Goal: Task Accomplishment & Management: Complete application form

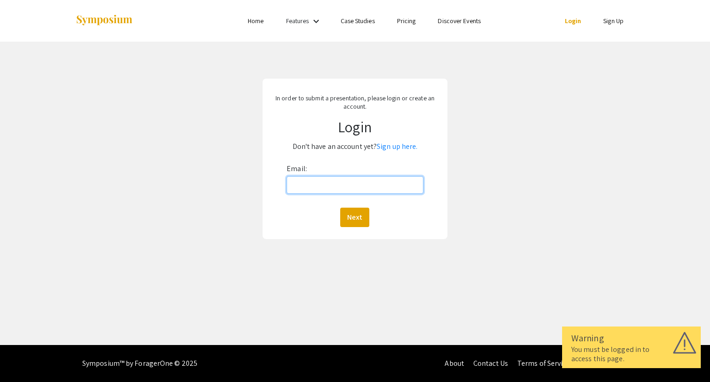
click at [368, 186] on input "Email:" at bounding box center [355, 185] width 136 height 18
type input "[EMAIL_ADDRESS][DOMAIN_NAME]"
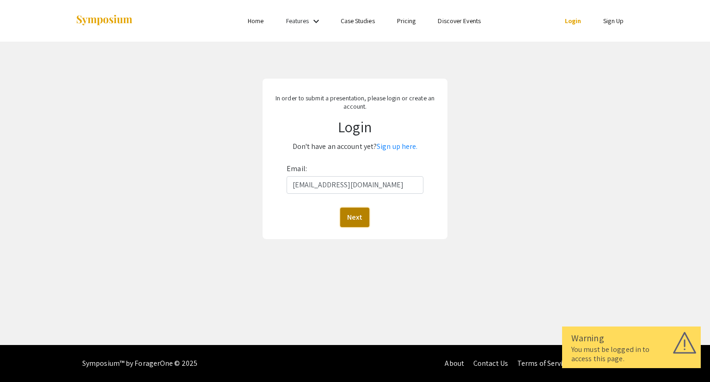
click at [357, 215] on button "Next" at bounding box center [354, 217] width 29 height 19
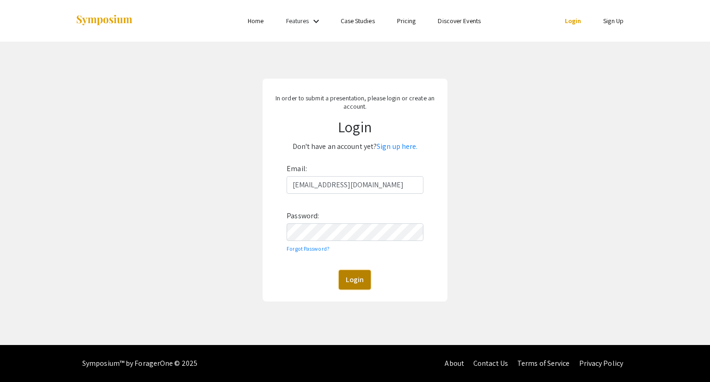
click at [346, 283] on button "Login" at bounding box center [355, 279] width 32 height 19
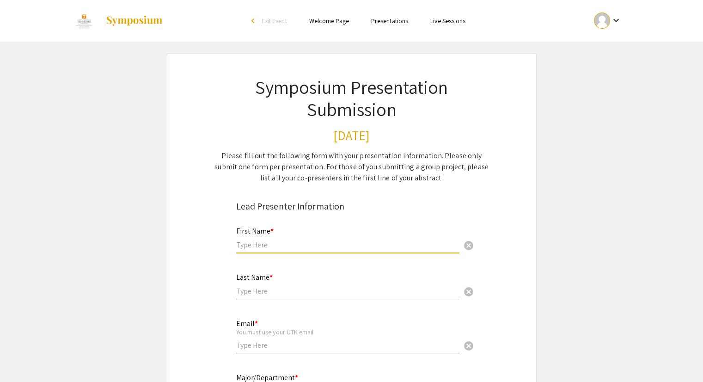
click at [281, 245] on input "text" at bounding box center [347, 245] width 223 height 10
type input "Addison"
click at [244, 293] on input "text" at bounding box center [347, 291] width 223 height 10
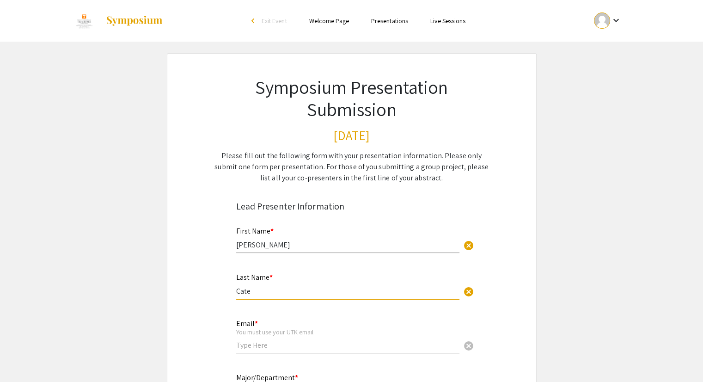
scroll to position [18, 0]
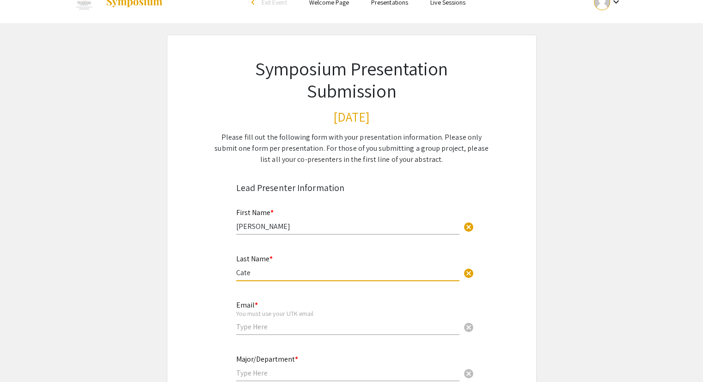
type input "Cate"
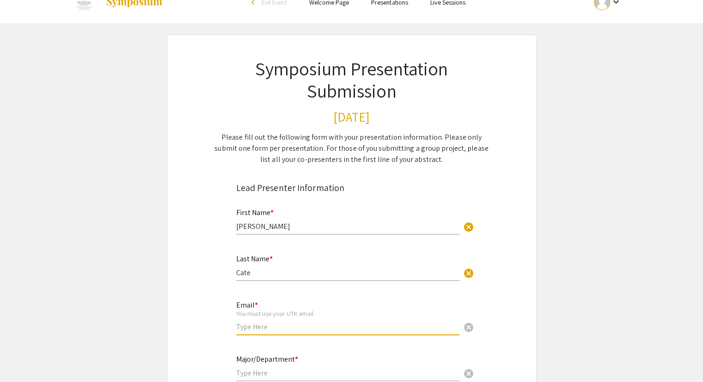
click at [261, 326] on input "email" at bounding box center [347, 327] width 223 height 10
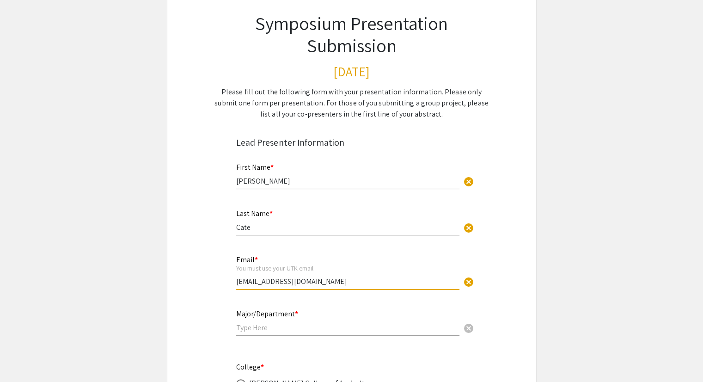
scroll to position [65, 0]
type input "[EMAIL_ADDRESS][DOMAIN_NAME]"
click at [261, 326] on input "text" at bounding box center [347, 327] width 223 height 10
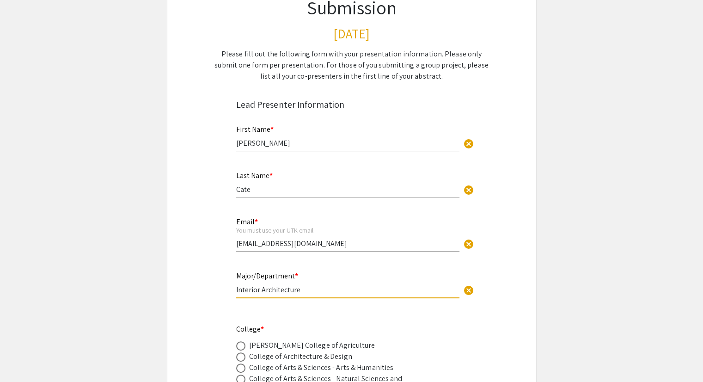
scroll to position [102, 0]
type input "Interior Architecture"
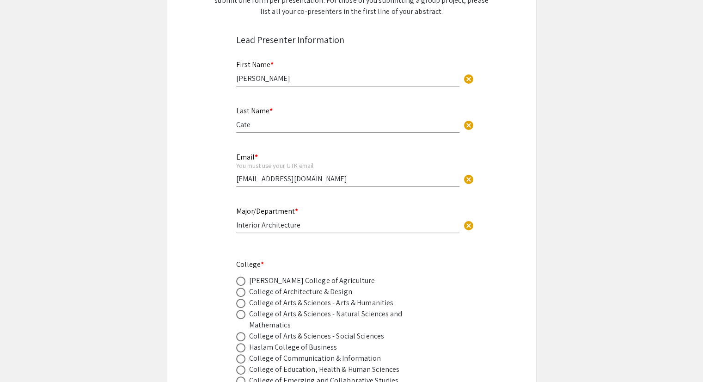
scroll to position [166, 0]
click at [239, 293] on span at bounding box center [240, 292] width 9 height 9
click at [239, 293] on input "radio" at bounding box center [240, 292] width 9 height 9
radio input "true"
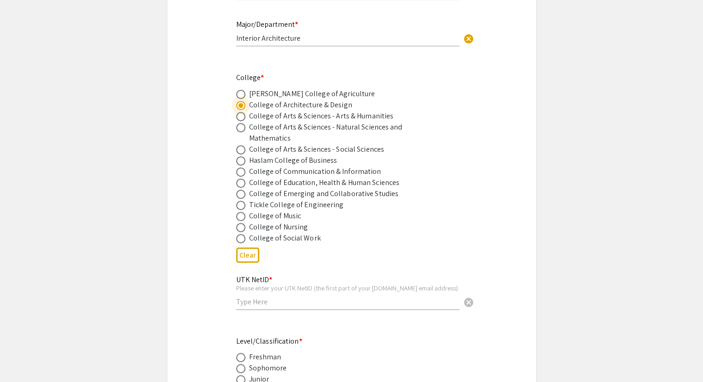
scroll to position [354, 0]
click at [252, 298] on input "text" at bounding box center [347, 301] width 223 height 10
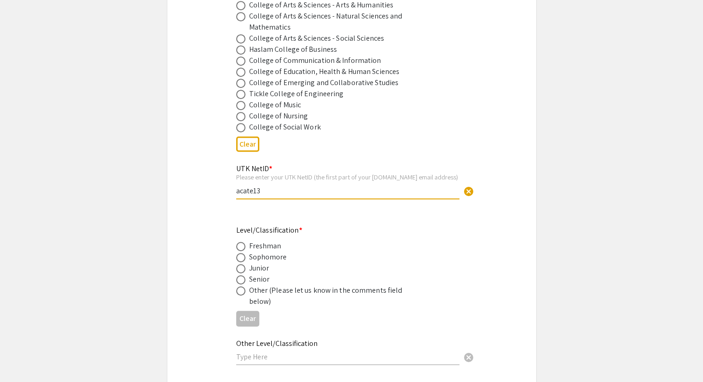
scroll to position [465, 0]
type input "acate13"
click at [241, 275] on span at bounding box center [240, 278] width 9 height 9
click at [241, 275] on input "radio" at bounding box center [240, 278] width 9 height 9
radio input "true"
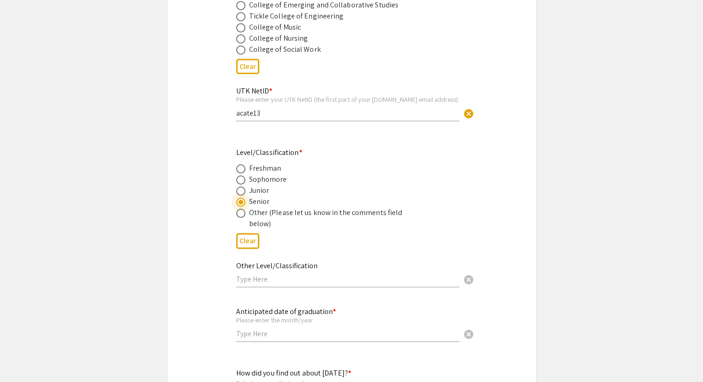
scroll to position [584, 0]
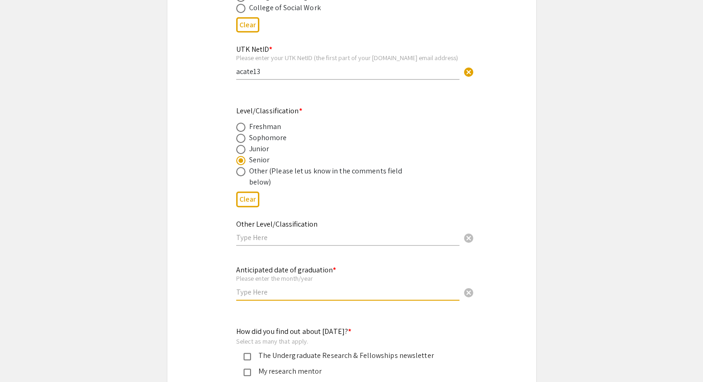
click at [252, 294] on input "text" at bounding box center [347, 292] width 223 height 10
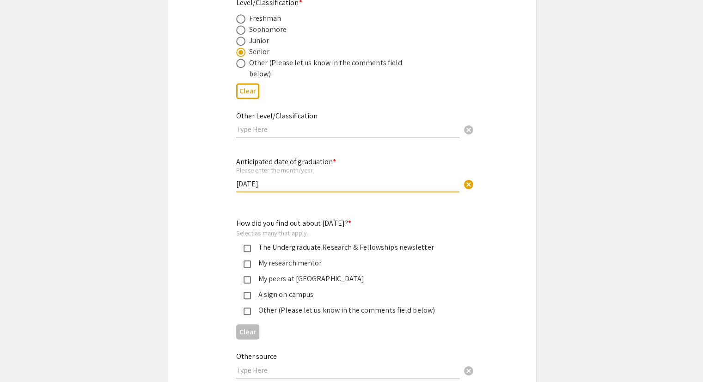
scroll to position [692, 0]
type input "May 2026"
click at [255, 260] on div "My research mentor" at bounding box center [348, 263] width 194 height 11
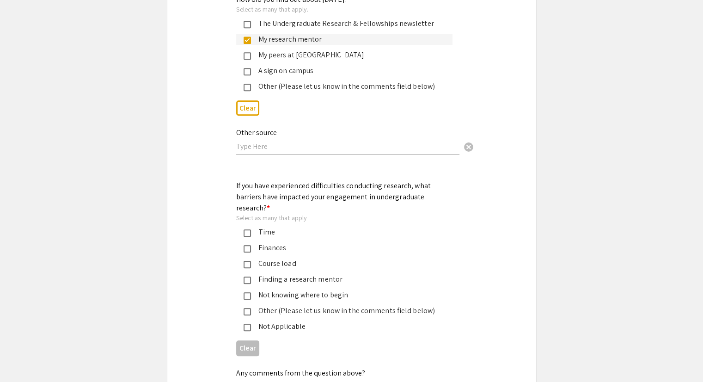
scroll to position [917, 0]
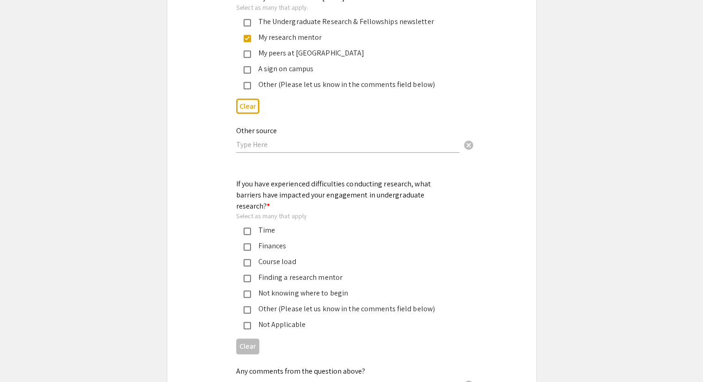
click at [250, 227] on mat-pseudo-checkbox at bounding box center [247, 230] width 7 height 7
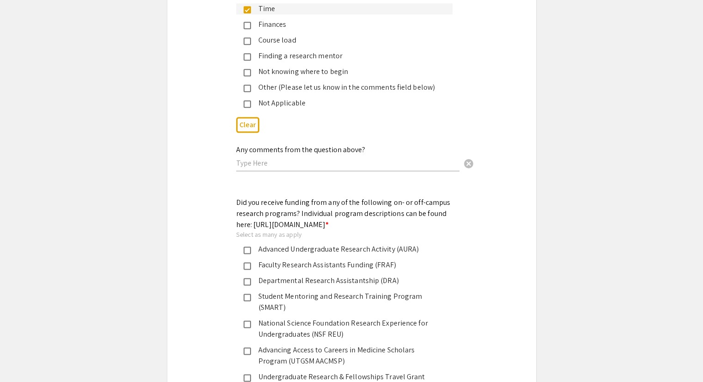
scroll to position [1139, 0]
click at [266, 263] on div "Faculty Research Assistants Funding (FRAF)" at bounding box center [348, 264] width 194 height 11
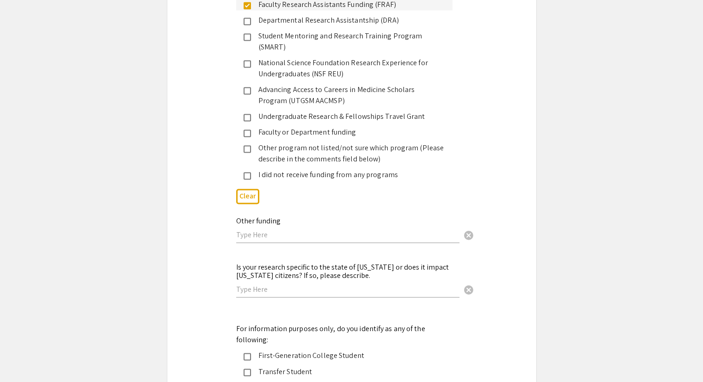
scroll to position [1401, 0]
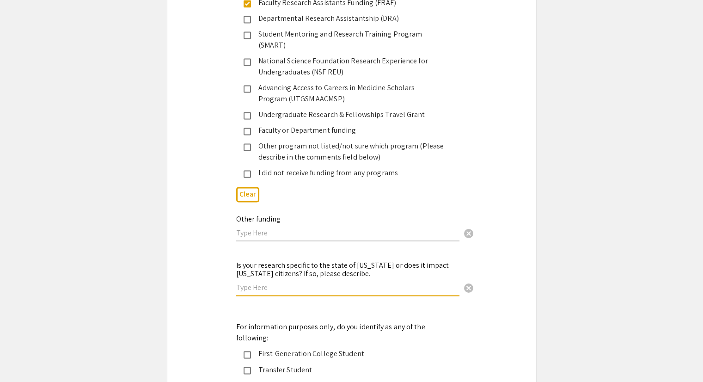
click at [334, 283] on input "text" at bounding box center [347, 288] width 223 height 10
type input "no"
click at [238, 289] on div "Is your research specific to the state of Tennessee or does it impact Tennessee…" at bounding box center [351, 282] width 245 height 47
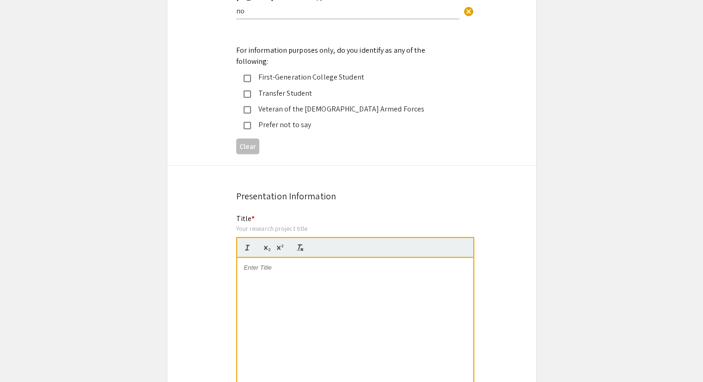
scroll to position [1681, 0]
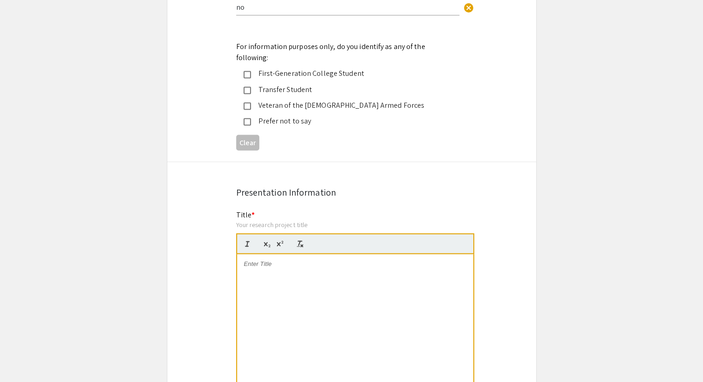
click at [263, 254] on div at bounding box center [355, 323] width 236 height 139
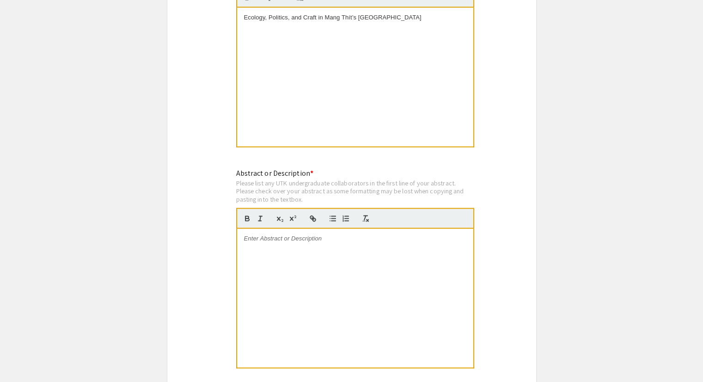
scroll to position [1934, 0]
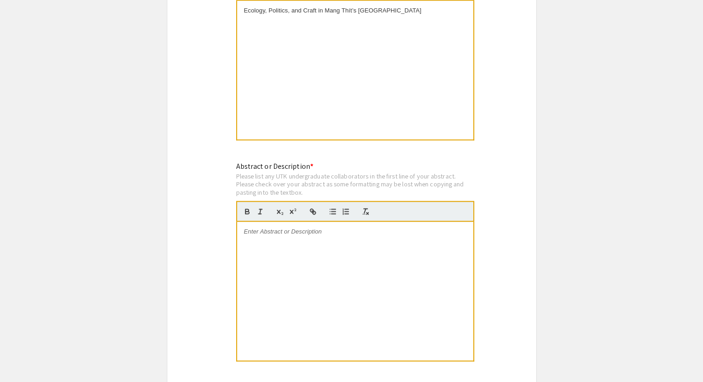
click at [271, 227] on p at bounding box center [355, 231] width 222 height 8
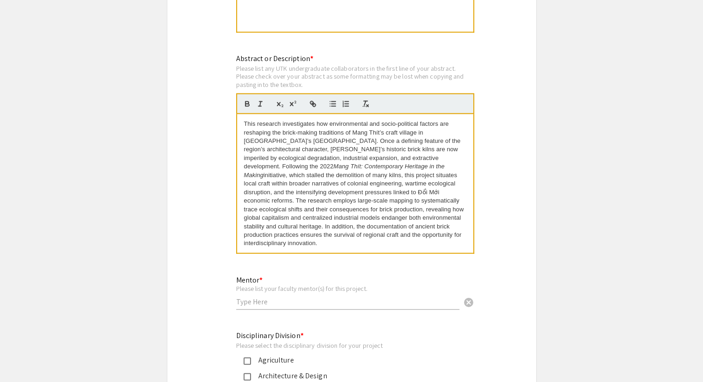
scroll to position [2046, 0]
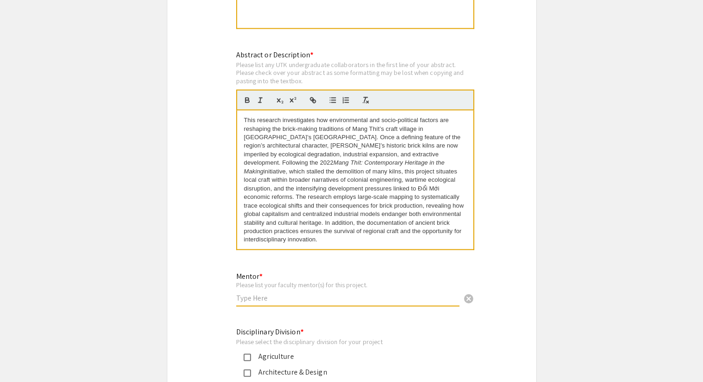
click at [282, 293] on input "text" at bounding box center [347, 298] width 223 height 10
type input "Hojung Kim"
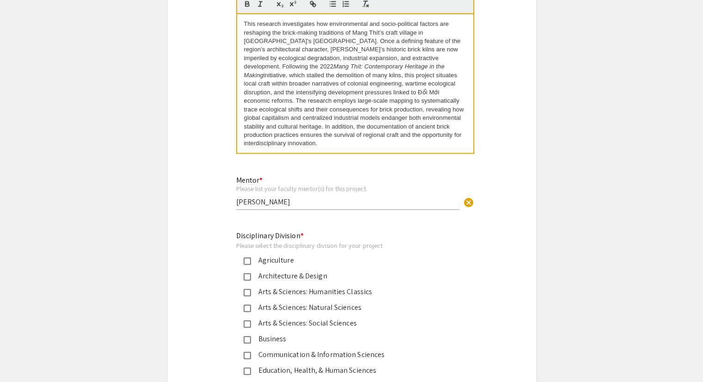
scroll to position [2160, 0]
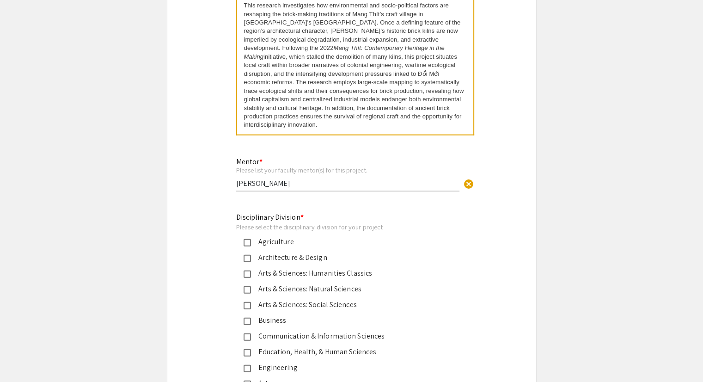
click at [245, 255] on mat-pseudo-checkbox at bounding box center [247, 258] width 7 height 7
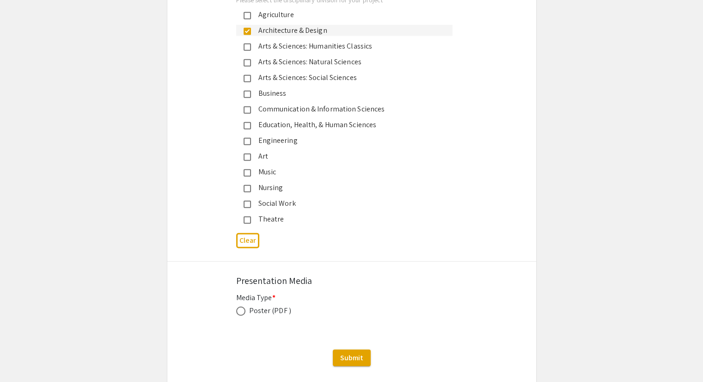
scroll to position [2391, 0]
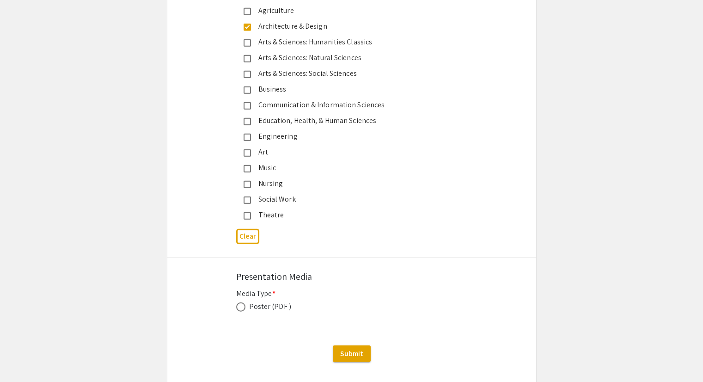
click at [241, 302] on span at bounding box center [240, 306] width 9 height 9
click at [241, 302] on input "radio" at bounding box center [240, 306] width 9 height 9
radio input "true"
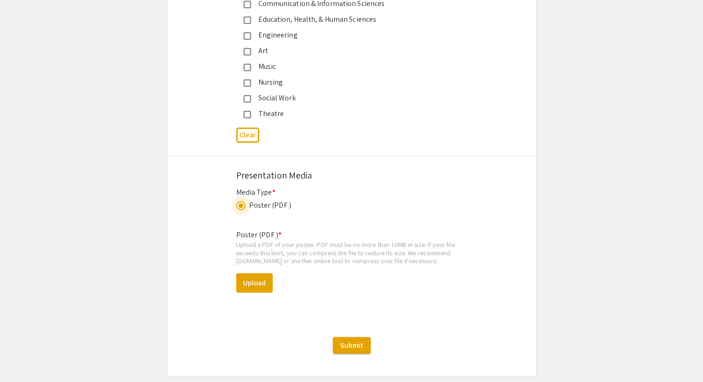
scroll to position [2494, 0]
click at [255, 272] on button "Upload" at bounding box center [254, 281] width 37 height 19
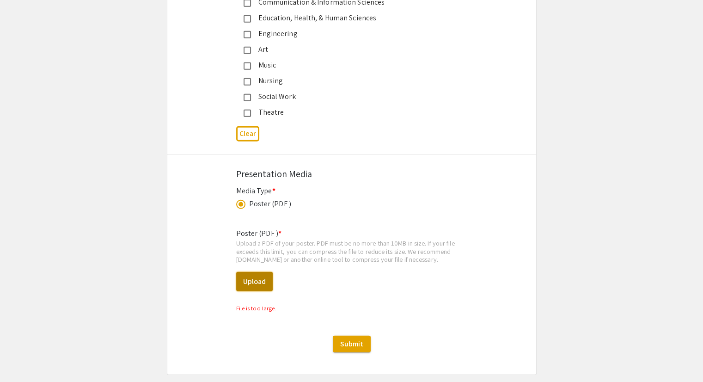
click at [256, 272] on button "Upload" at bounding box center [254, 281] width 37 height 19
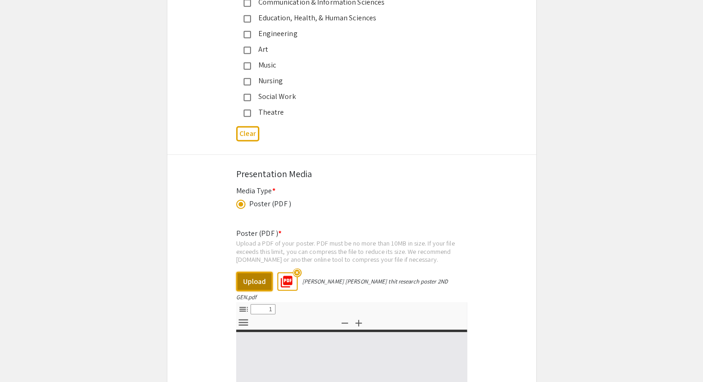
select select "custom"
type input "0"
select select "custom"
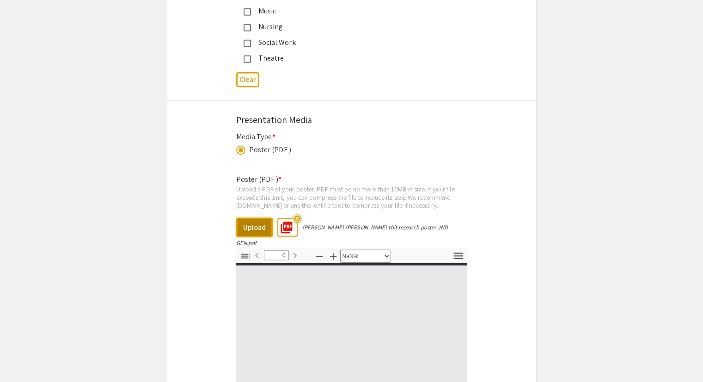
type input "1"
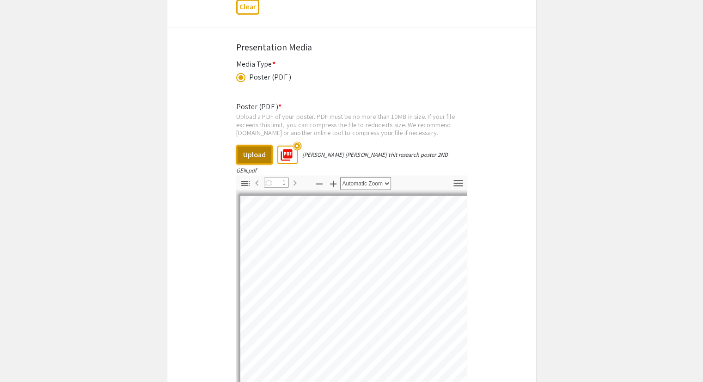
select select "auto"
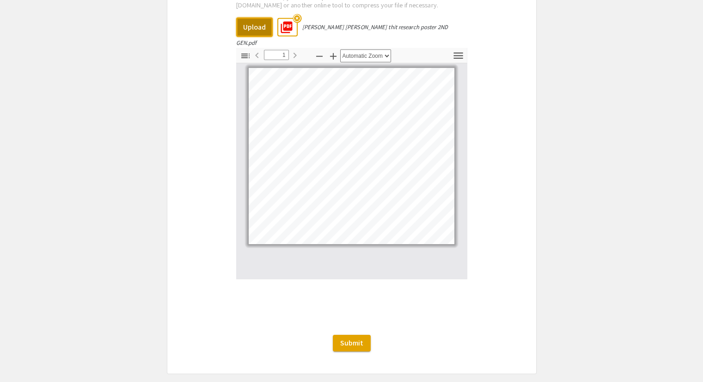
scroll to position [2748, 0]
click at [352, 338] on span "Submit" at bounding box center [351, 343] width 23 height 10
